Goal: Book appointment/travel/reservation

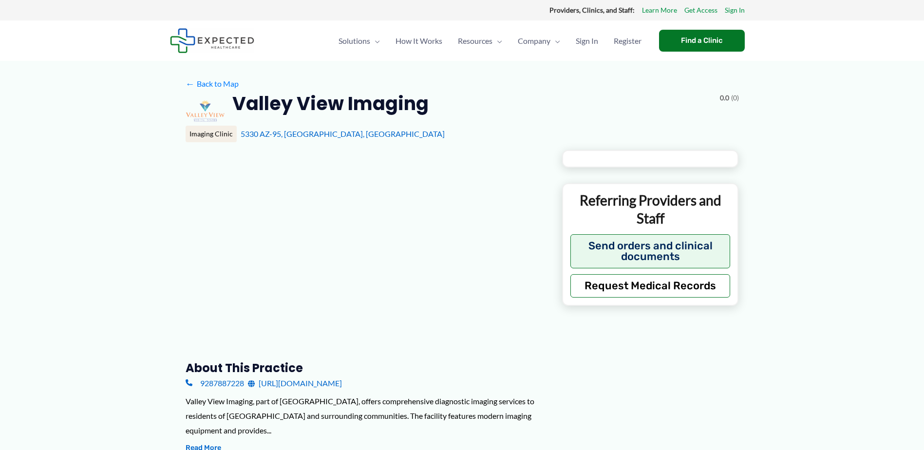
type input "**********"
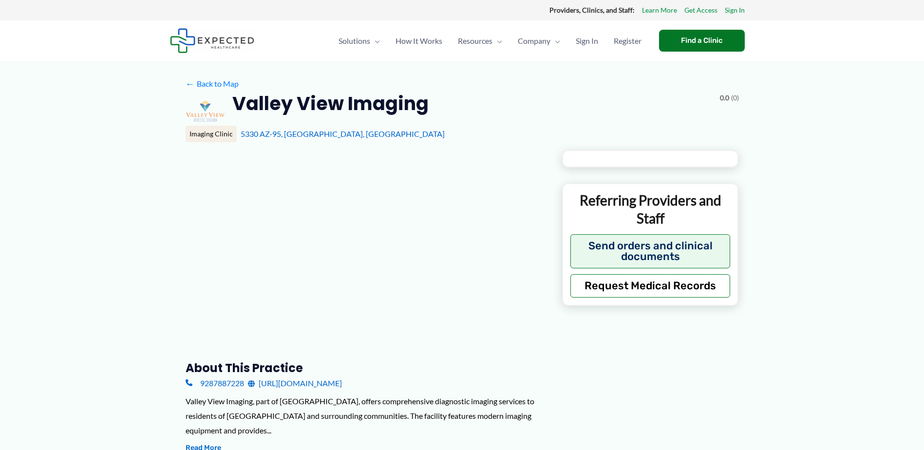
type input "**********"
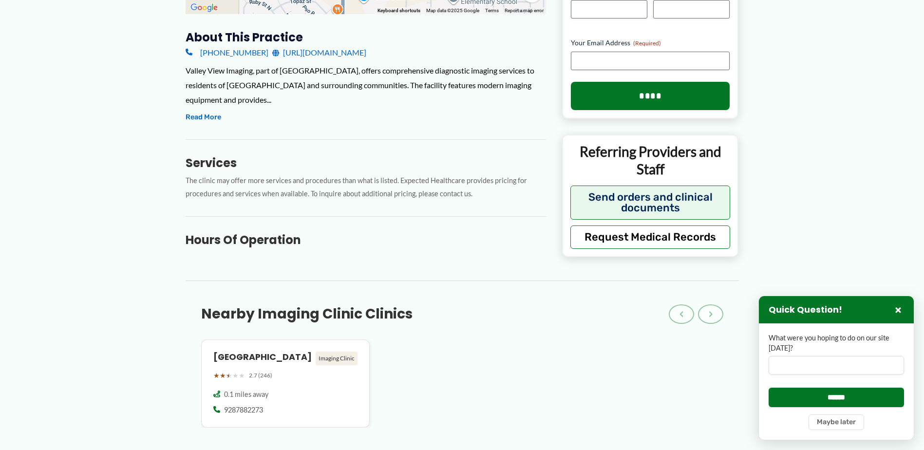
scroll to position [487, 0]
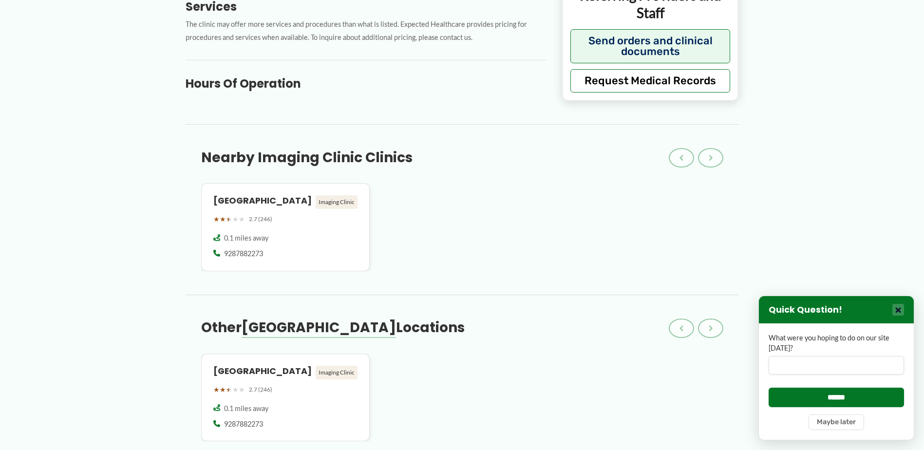
click at [900, 307] on button "×" at bounding box center [899, 310] width 12 height 12
